Goal: Transaction & Acquisition: Purchase product/service

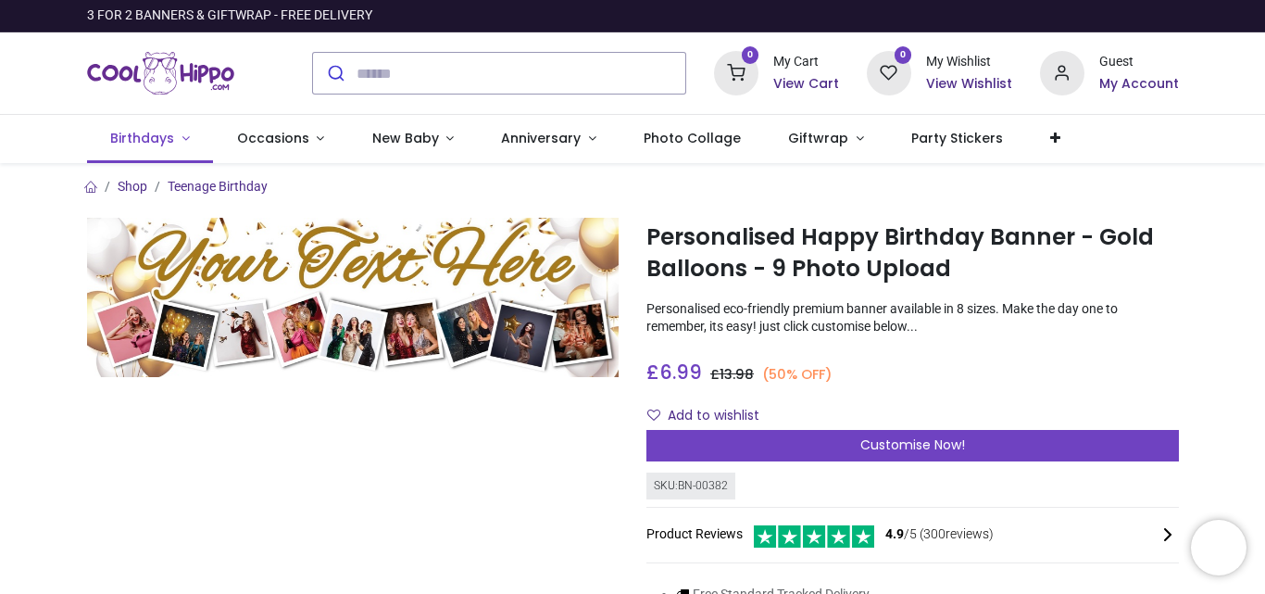
click at [151, 136] on span "Birthdays" at bounding box center [142, 138] width 64 height 19
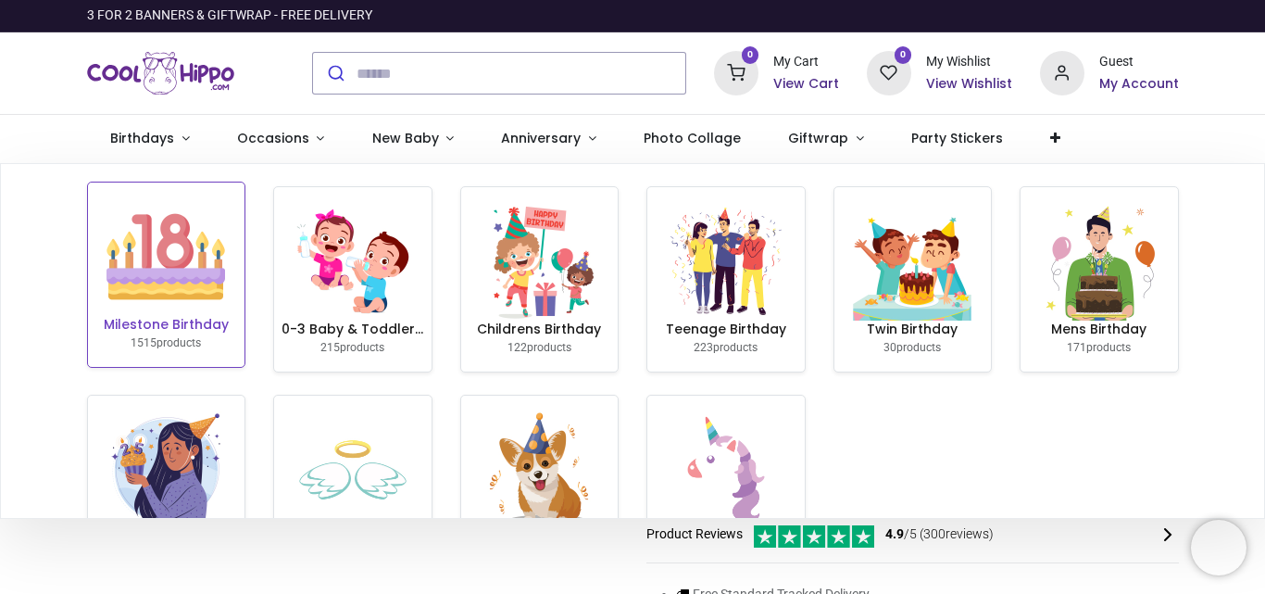
click at [164, 293] on img at bounding box center [165, 256] width 119 height 119
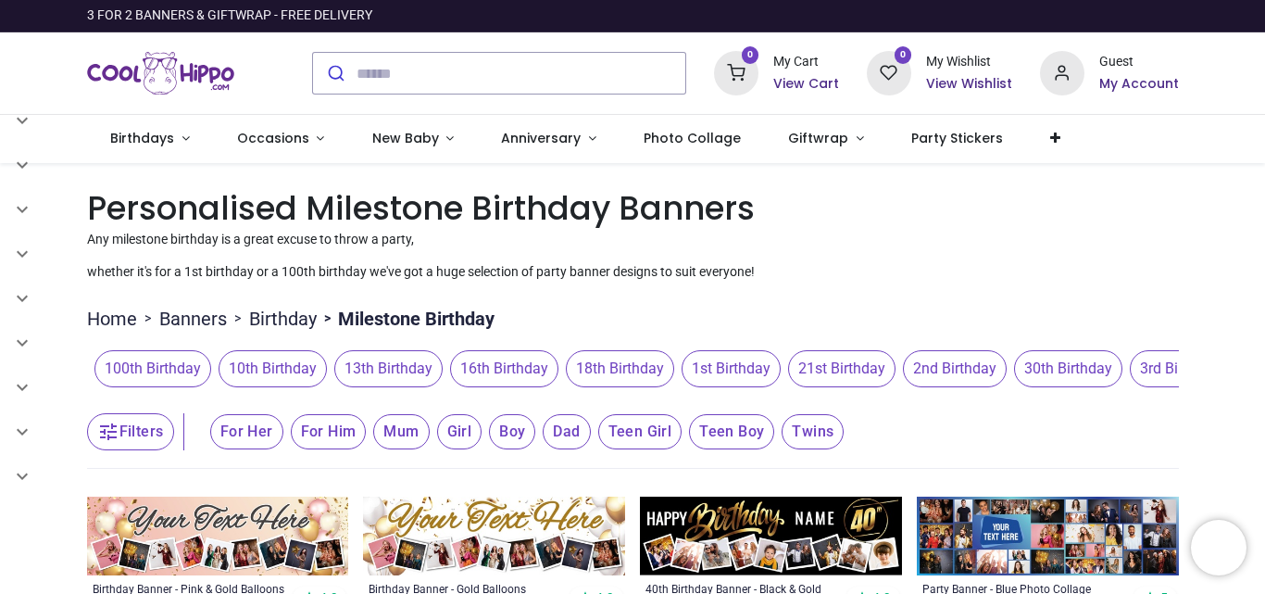
click at [822, 373] on span "21st Birthday" at bounding box center [841, 368] width 107 height 37
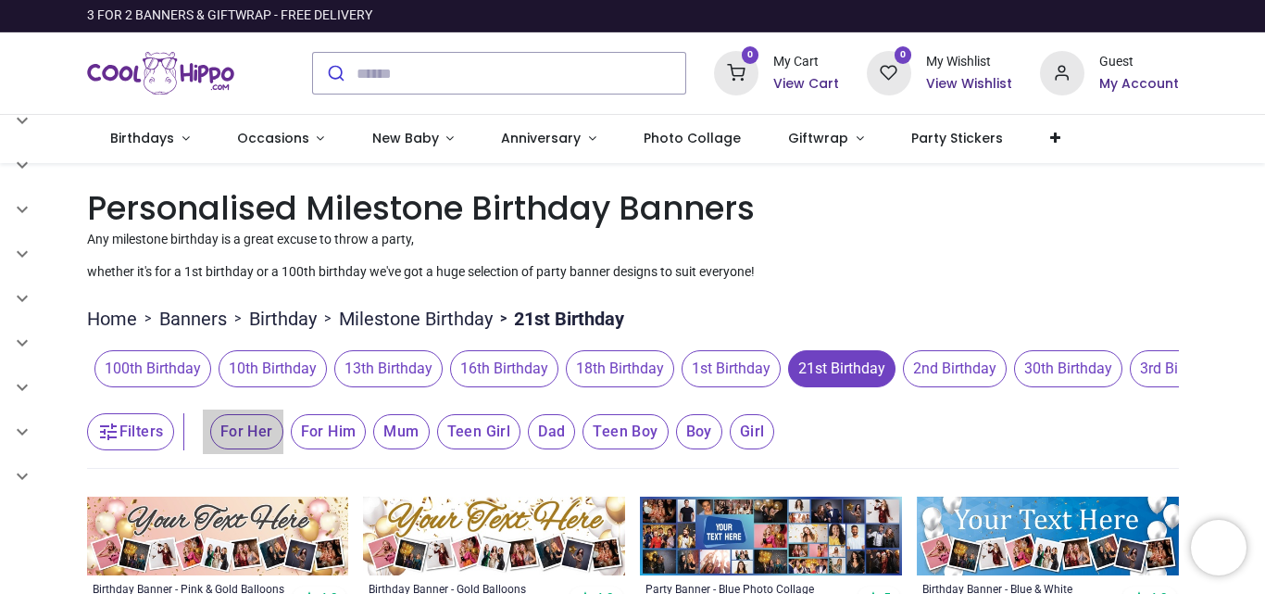
click at [249, 432] on span "For Her" at bounding box center [246, 431] width 73 height 35
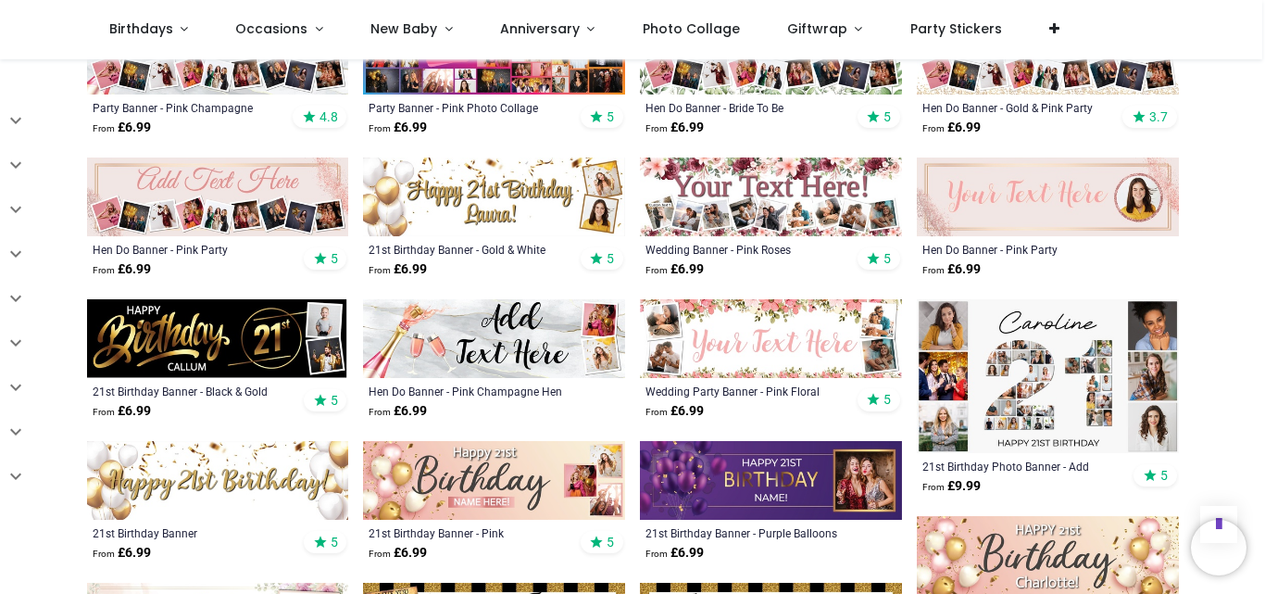
scroll to position [1039, 0]
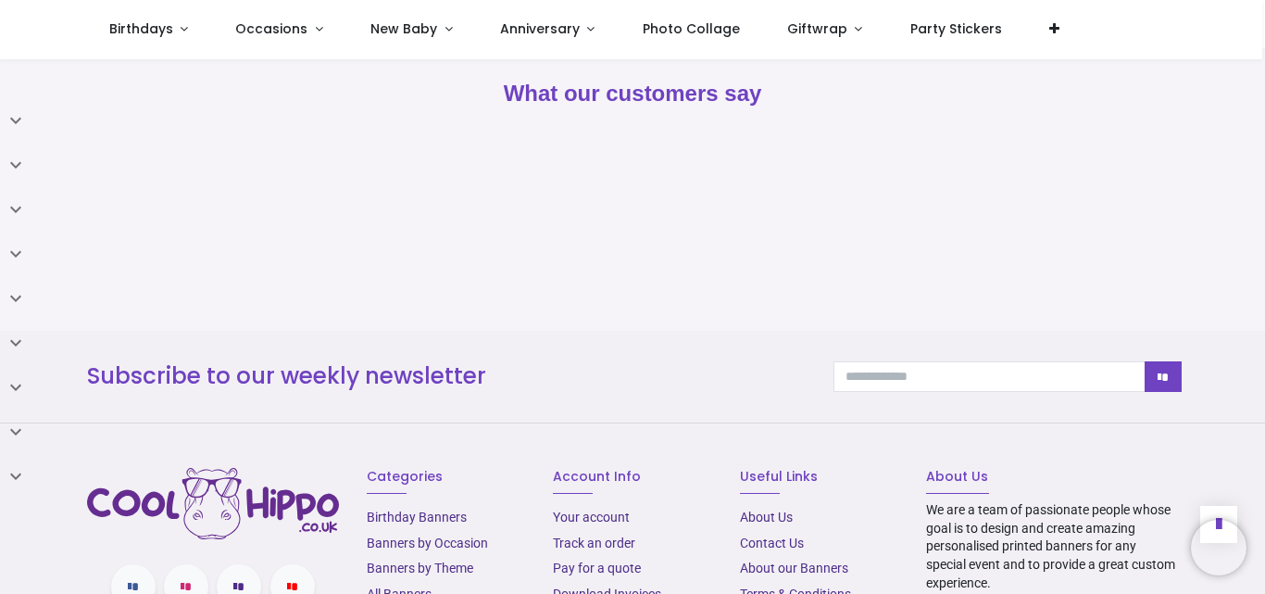
scroll to position [2522, 0]
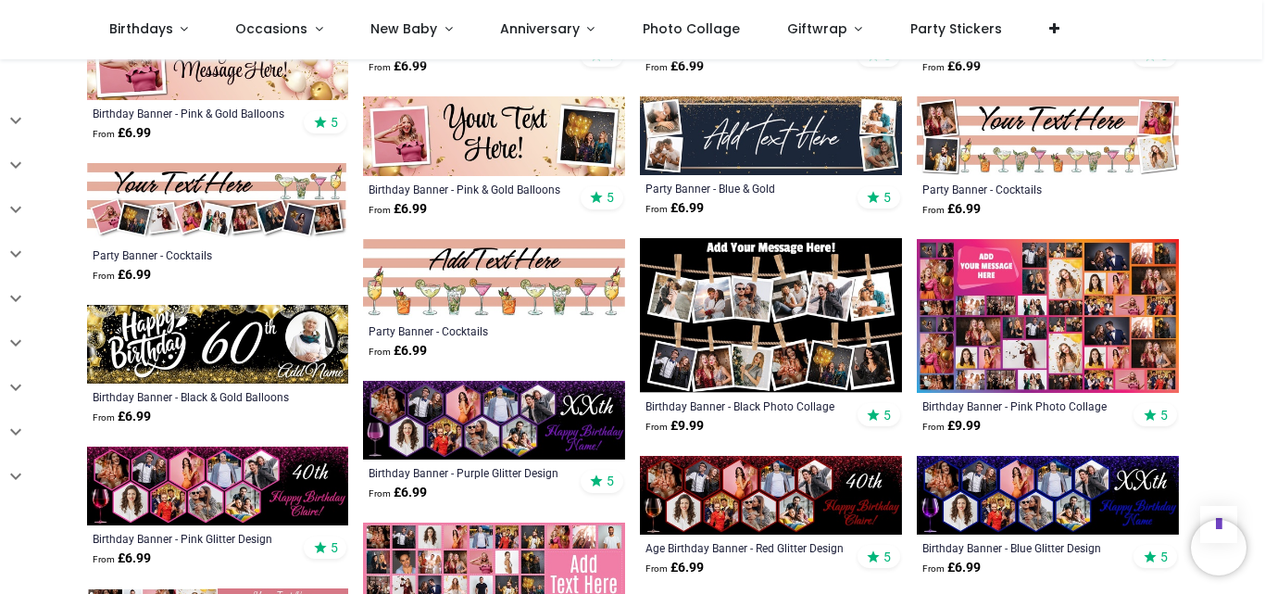
scroll to position [1930, 0]
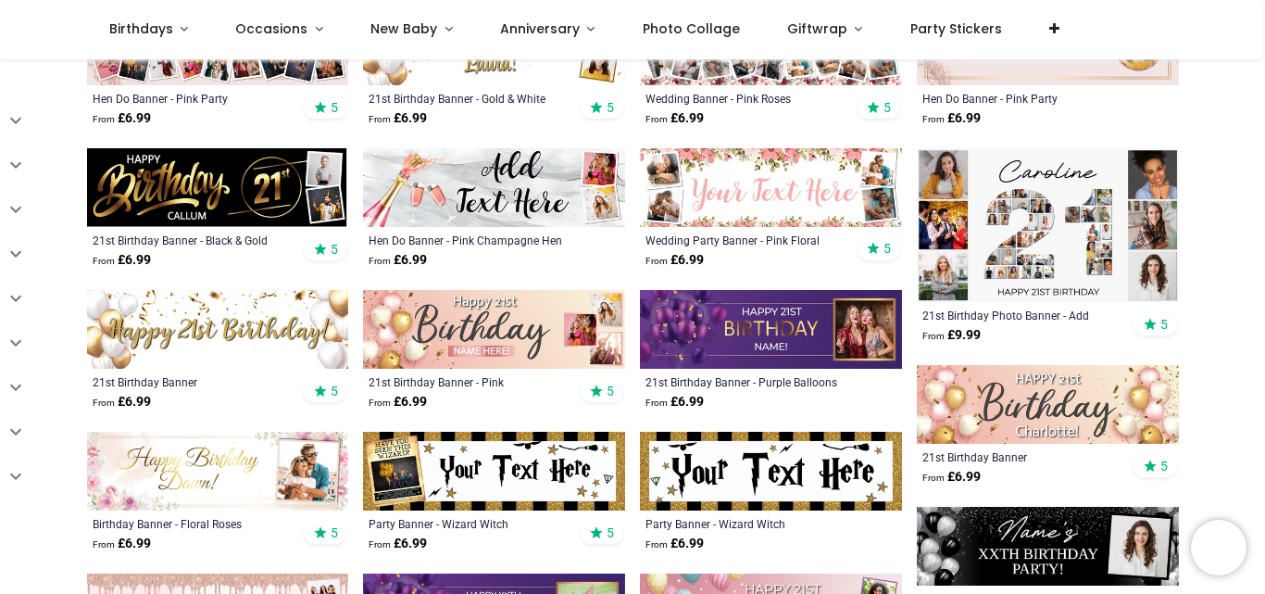
scroll to position [633, 0]
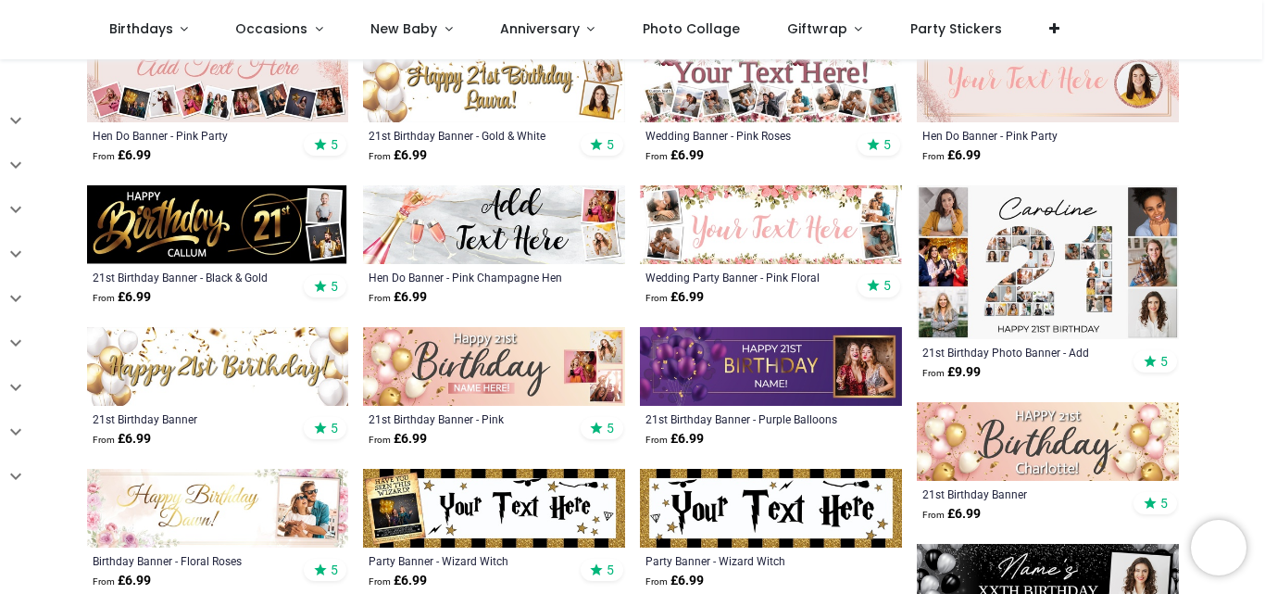
click at [1058, 273] on img at bounding box center [1048, 262] width 262 height 154
